Goal: Information Seeking & Learning: Learn about a topic

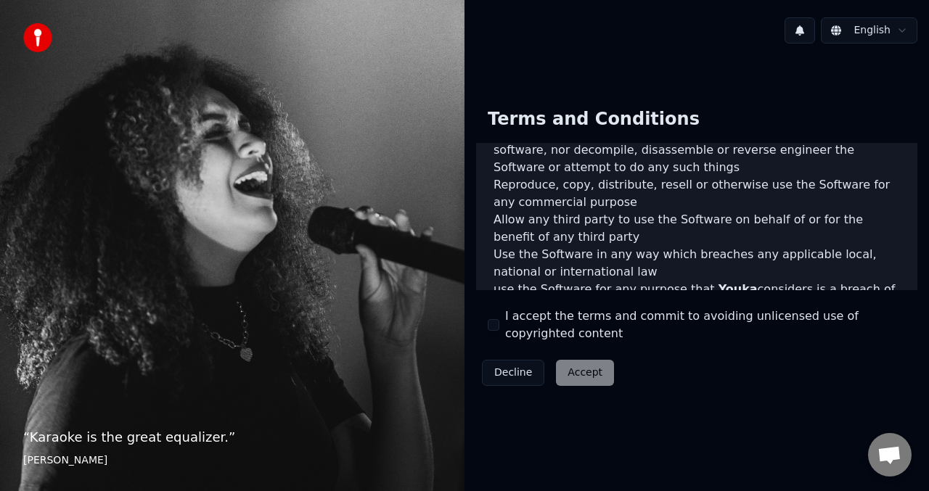
scroll to position [716, 0]
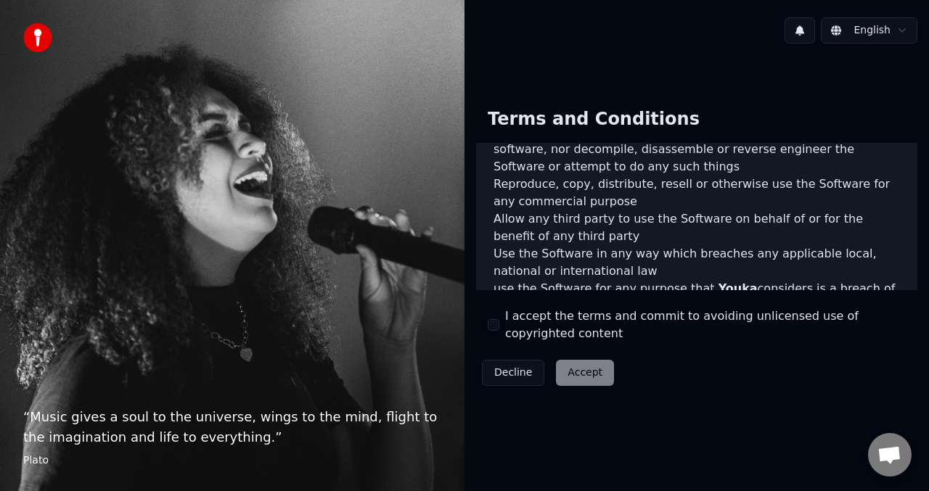
click at [581, 377] on div "Decline Accept" at bounding box center [548, 373] width 144 height 38
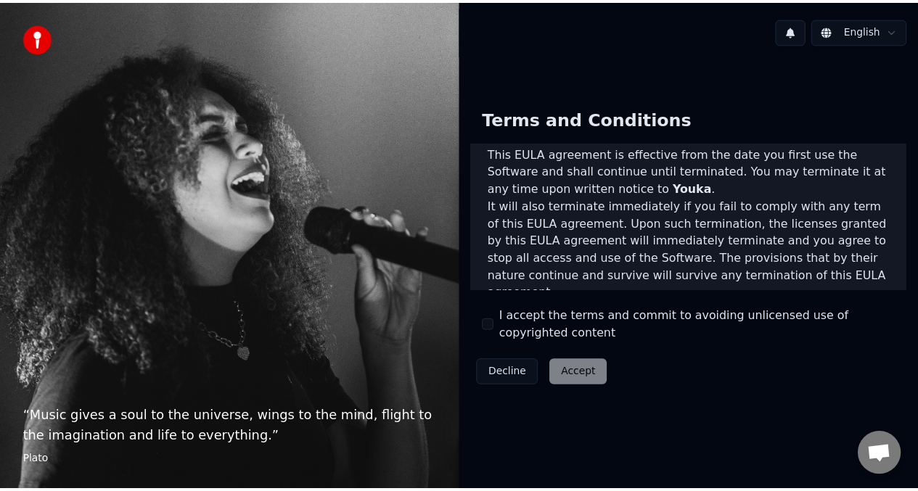
scroll to position [1072, 0]
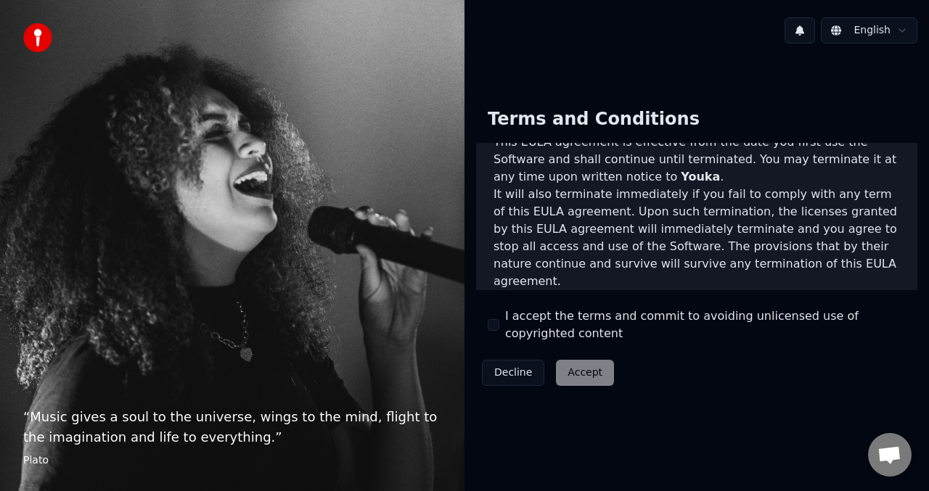
click at [544, 319] on label "I accept the terms and commit to avoiding unlicensed use of copyrighted content" at bounding box center [705, 325] width 401 height 35
click at [499, 319] on button "I accept the terms and commit to avoiding unlicensed use of copyrighted content" at bounding box center [494, 325] width 12 height 12
click at [597, 377] on button "Accept" at bounding box center [585, 373] width 58 height 26
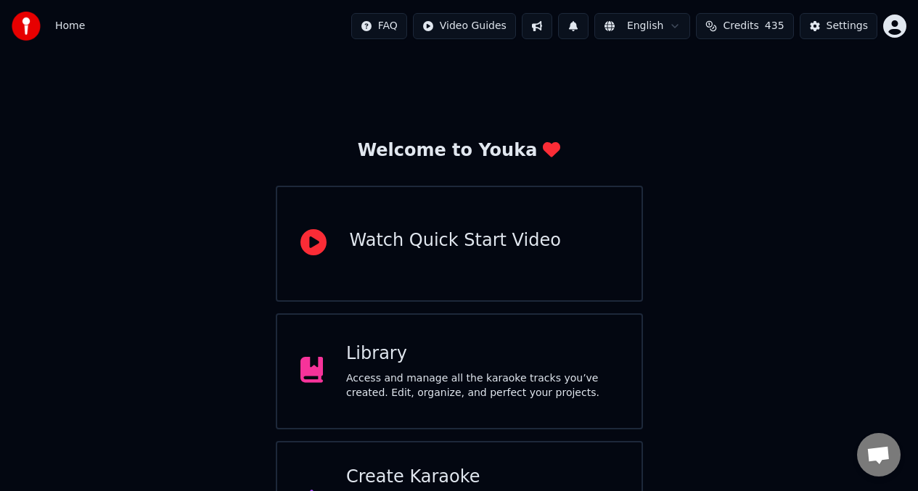
click at [414, 242] on div "Watch Quick Start Video" at bounding box center [455, 240] width 211 height 23
